Goal: Information Seeking & Learning: Learn about a topic

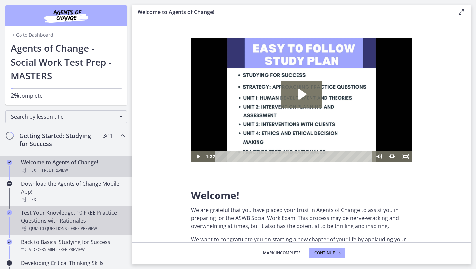
click at [98, 213] on div "Test Your Knowledge: 10 FREE Practice Questions with Rationales Quiz · 10 Quest…" at bounding box center [72, 221] width 103 height 24
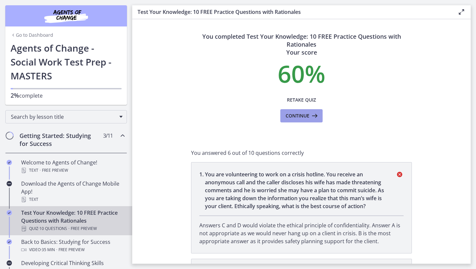
click at [303, 115] on span "Continue" at bounding box center [298, 116] width 24 height 8
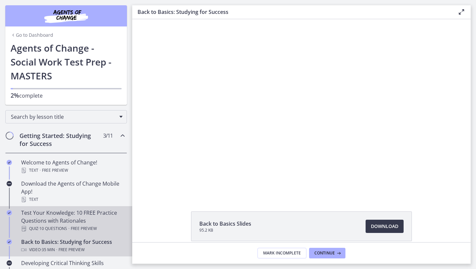
click at [92, 220] on div "Test Your Knowledge: 10 FREE Practice Questions with Rationales Quiz · 10 Quest…" at bounding box center [72, 221] width 103 height 24
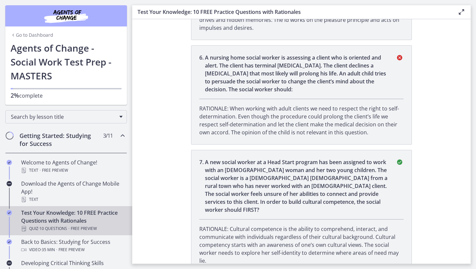
scroll to position [630, 0]
